Goal: Complete application form

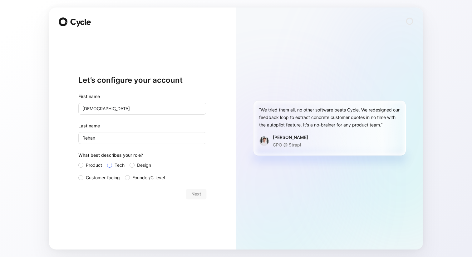
click at [115, 164] on span "Tech" at bounding box center [120, 165] width 10 height 7
click at [107, 162] on input "Tech" at bounding box center [107, 162] width 0 height 0
click at [200, 191] on span "Next" at bounding box center [197, 193] width 10 height 7
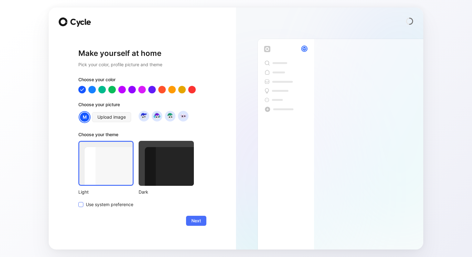
click at [121, 203] on span "Use system preference" at bounding box center [109, 204] width 47 height 7
click at [78, 201] on input "Use system preference" at bounding box center [78, 201] width 0 height 0
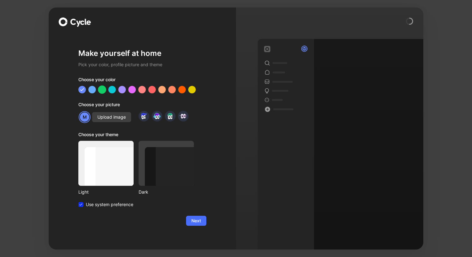
click at [103, 92] on div at bounding box center [102, 89] width 8 height 8
click at [143, 118] on img at bounding box center [144, 116] width 8 height 8
click at [155, 119] on img at bounding box center [157, 116] width 8 height 8
click at [168, 118] on img at bounding box center [170, 116] width 8 height 8
click at [192, 90] on div at bounding box center [192, 89] width 8 height 8
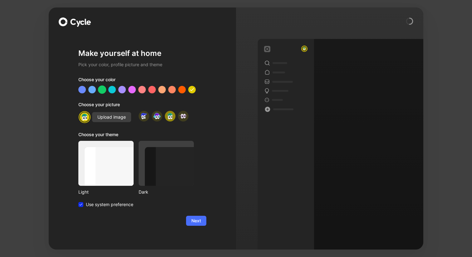
click at [104, 91] on div at bounding box center [102, 89] width 8 height 8
click at [182, 116] on img at bounding box center [183, 116] width 8 height 8
click at [145, 117] on img at bounding box center [144, 116] width 8 height 8
click at [200, 220] on span "Next" at bounding box center [197, 220] width 10 height 7
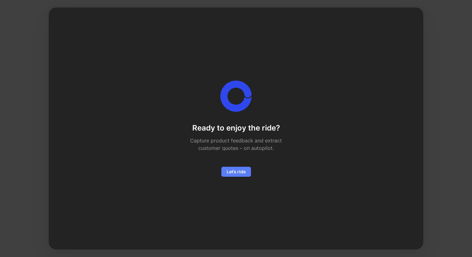
click at [237, 174] on span "Let’s ride" at bounding box center [236, 171] width 19 height 7
